Goal: Task Accomplishment & Management: Use online tool/utility

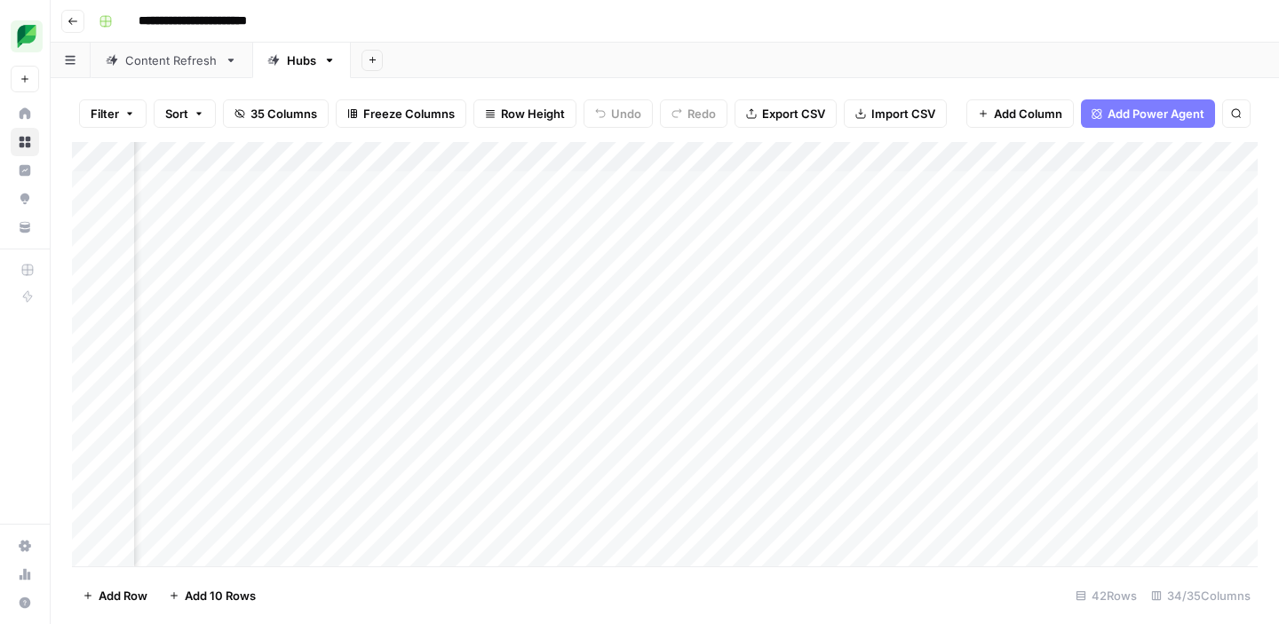
scroll to position [0, 4143]
click at [609, 185] on div "Add Column" at bounding box center [665, 354] width 1186 height 425
click at [731, 187] on div "Add Column" at bounding box center [665, 354] width 1186 height 425
click at [746, 190] on div "Add Column" at bounding box center [665, 354] width 1186 height 425
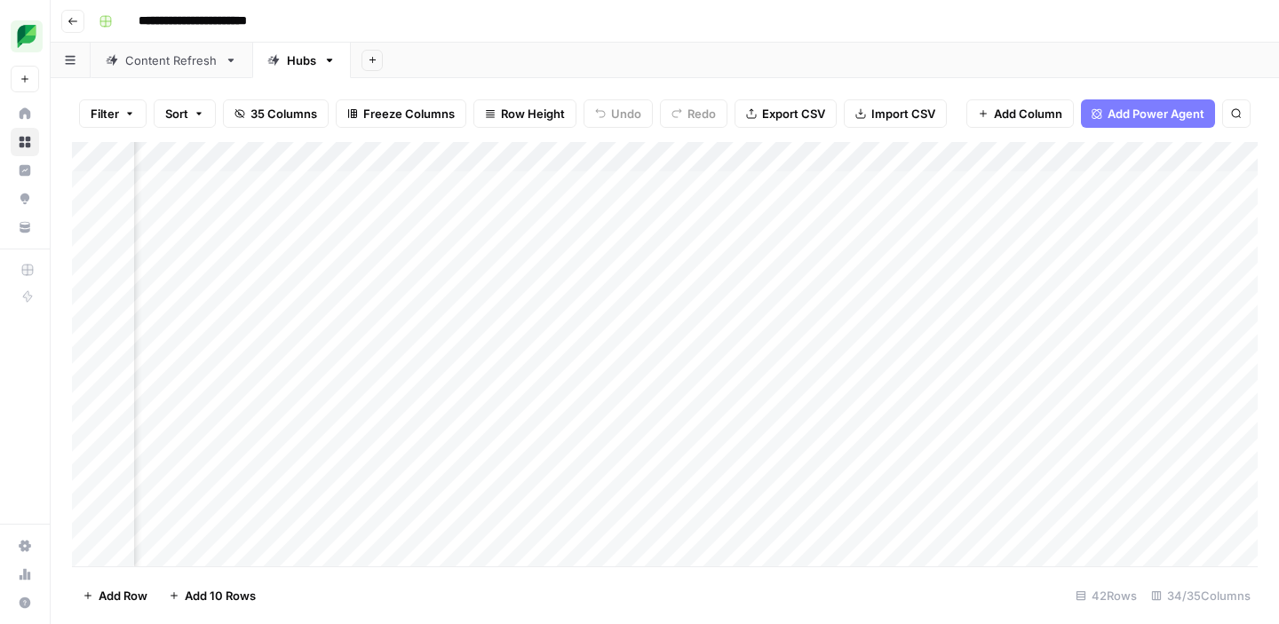
click at [733, 189] on div "Add Column" at bounding box center [665, 354] width 1186 height 425
click at [733, 189] on textarea at bounding box center [826, 187] width 284 height 25
type textarea "**********"
click at [737, 332] on div "Add Column" at bounding box center [665, 354] width 1186 height 425
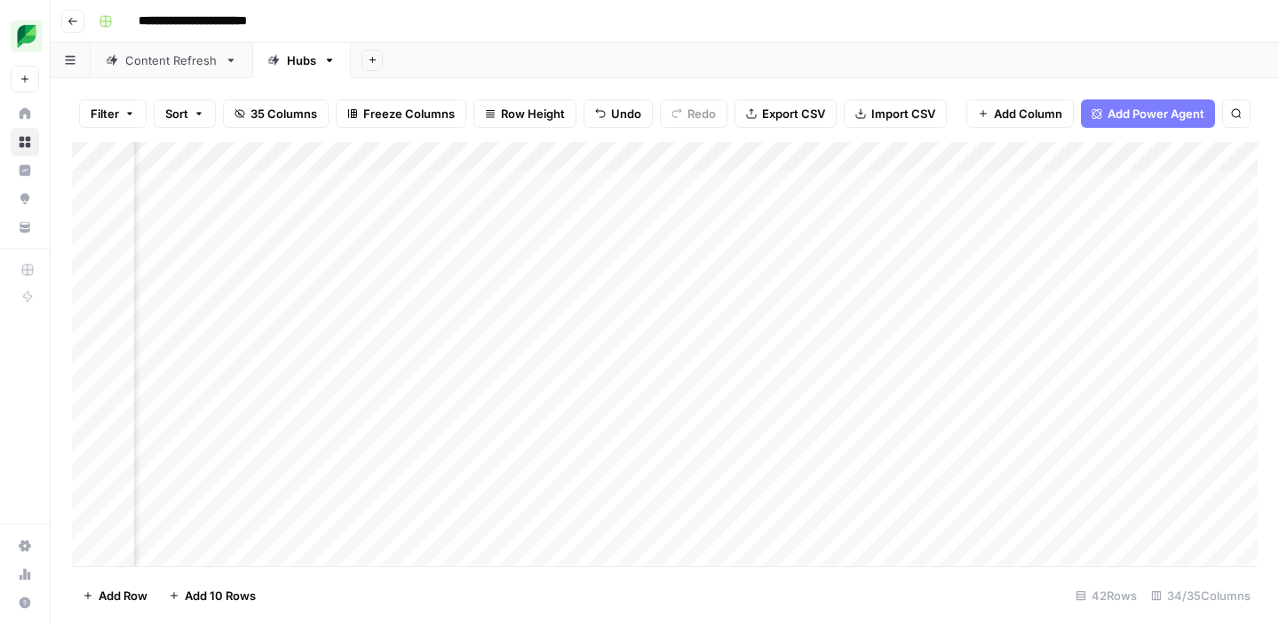
click at [804, 181] on div "Add Column" at bounding box center [665, 354] width 1186 height 425
click at [815, 182] on div "Add Column" at bounding box center [665, 354] width 1186 height 425
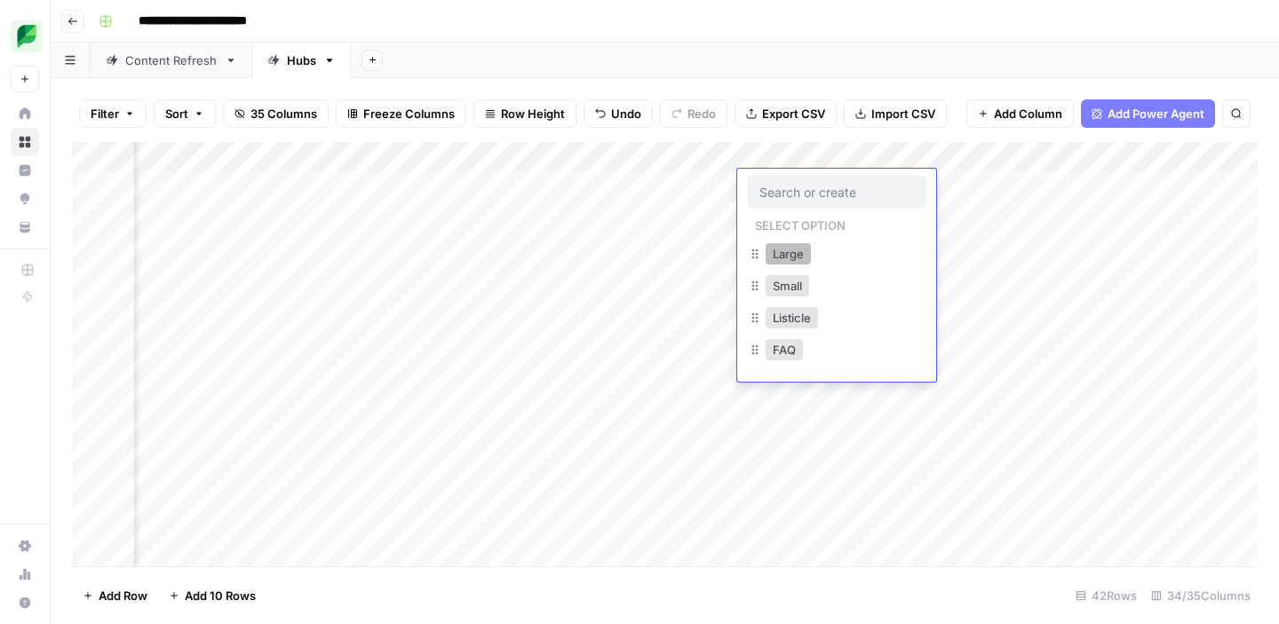
click at [793, 257] on button "Large" at bounding box center [788, 253] width 45 height 21
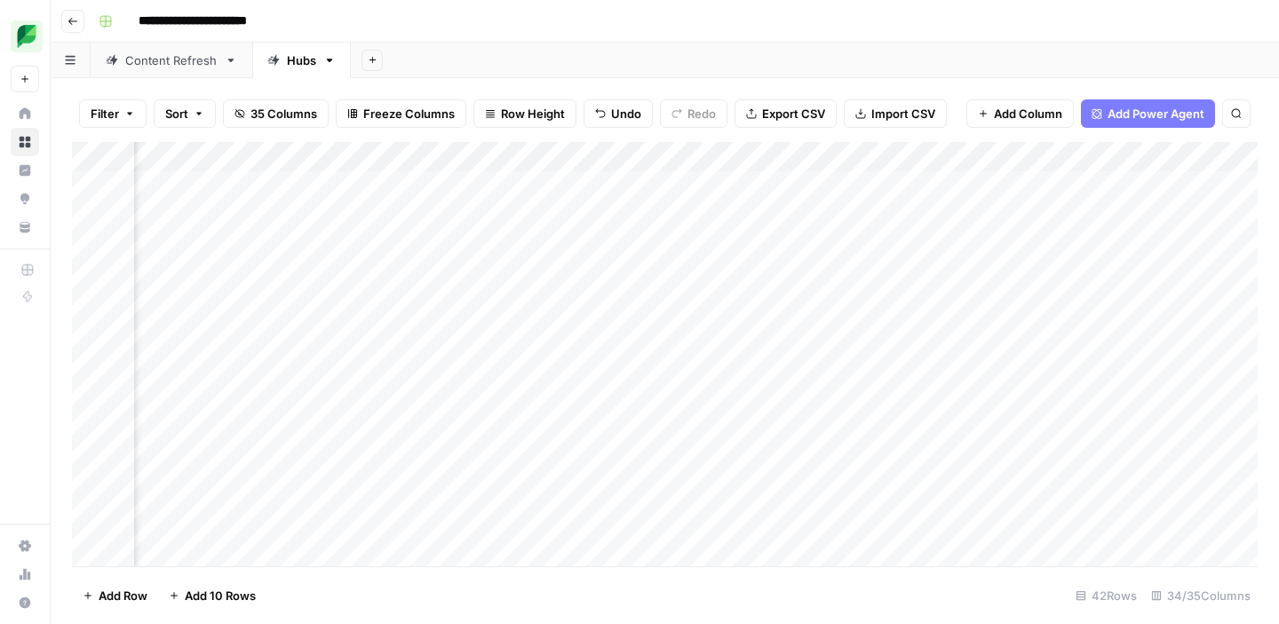
scroll to position [1, 4829]
click at [786, 187] on div "Add Column" at bounding box center [665, 354] width 1186 height 425
click at [204, 188] on div "Add Column" at bounding box center [665, 354] width 1186 height 425
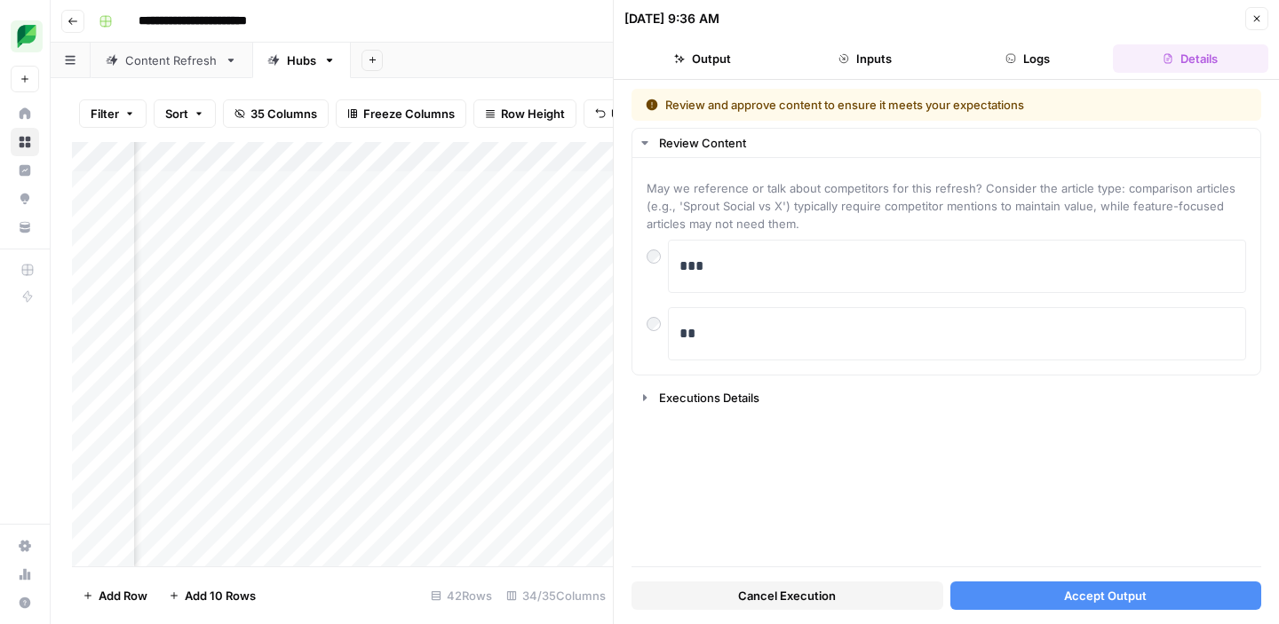
click at [982, 591] on button "Accept Output" at bounding box center [1106, 596] width 312 height 28
